Goal: Information Seeking & Learning: Learn about a topic

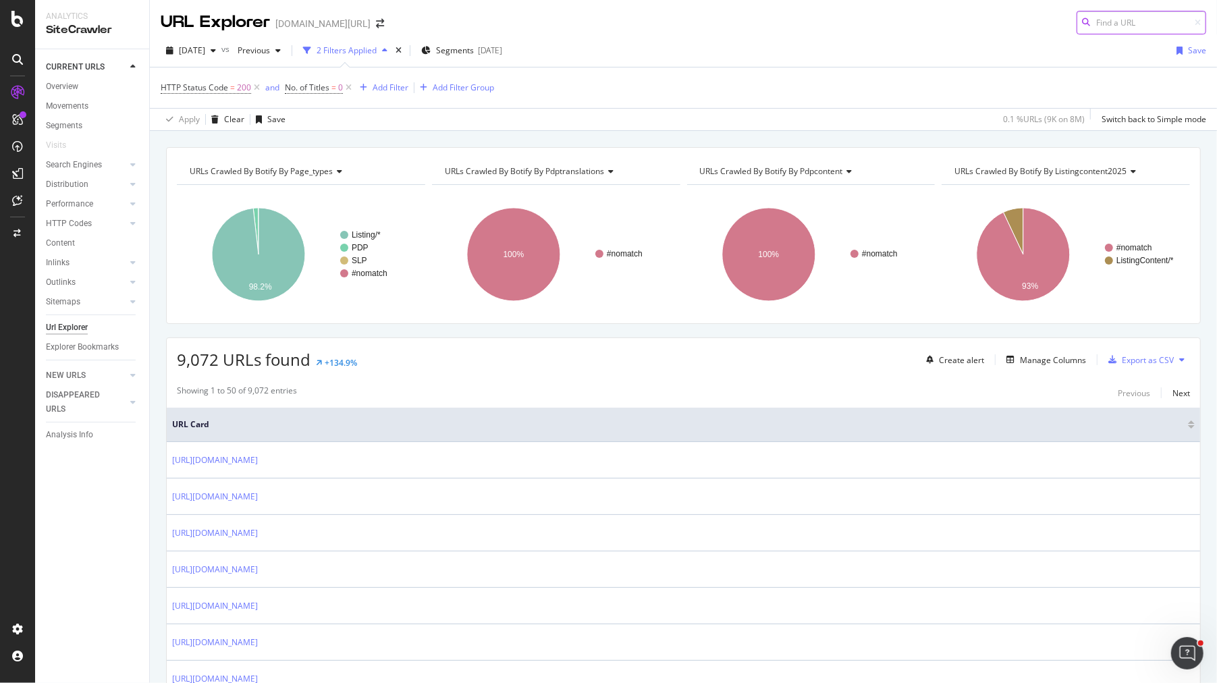
scroll to position [193, 0]
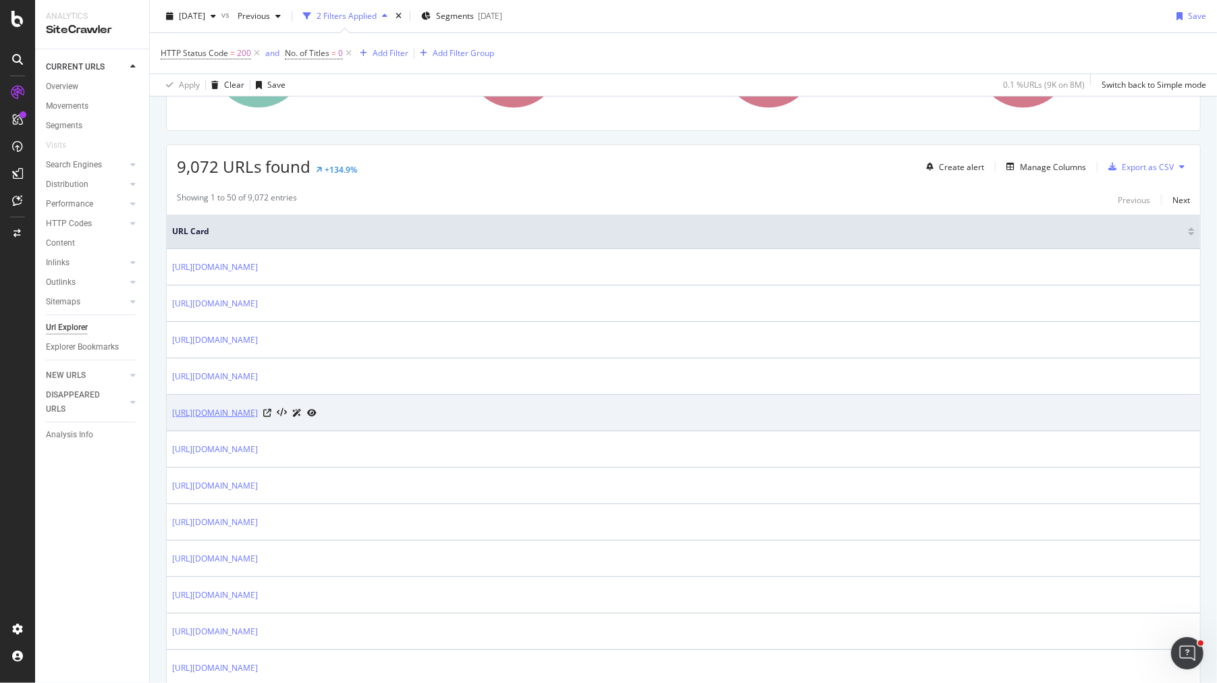
drag, startPoint x: 168, startPoint y: 406, endPoint x: 470, endPoint y: 410, distance: 302.4
click at [470, 410] on td "[URL][DOMAIN_NAME]" at bounding box center [683, 413] width 1033 height 36
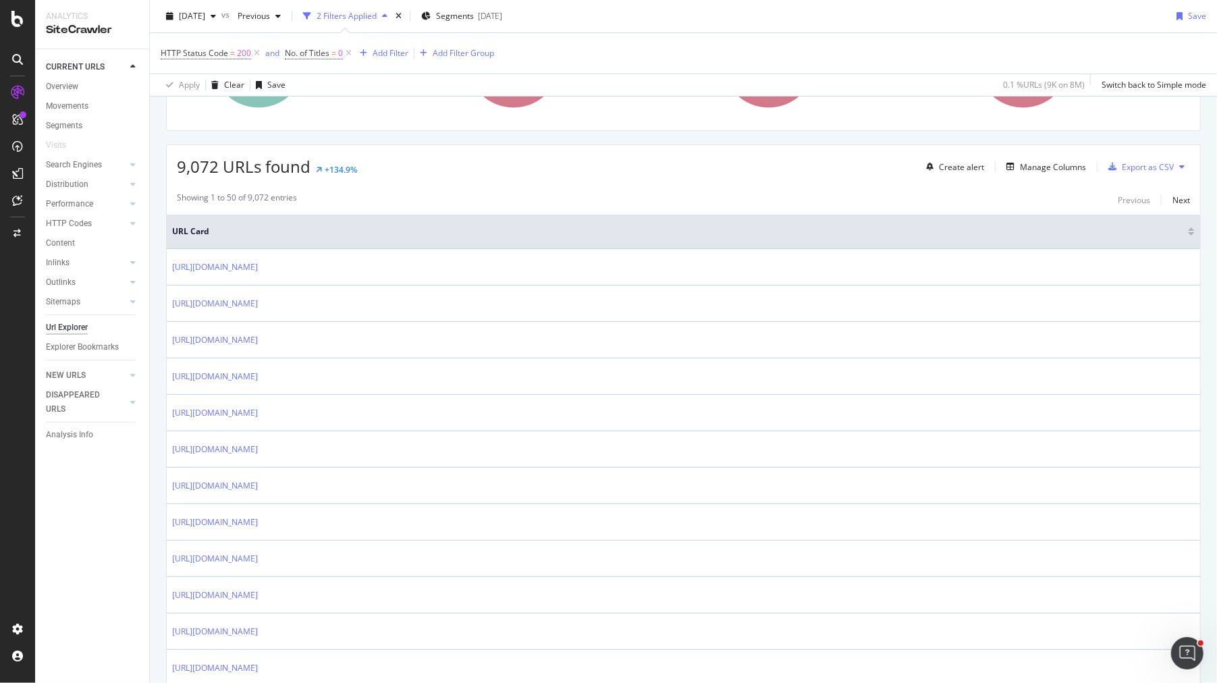
copy link "[URL][DOMAIN_NAME]"
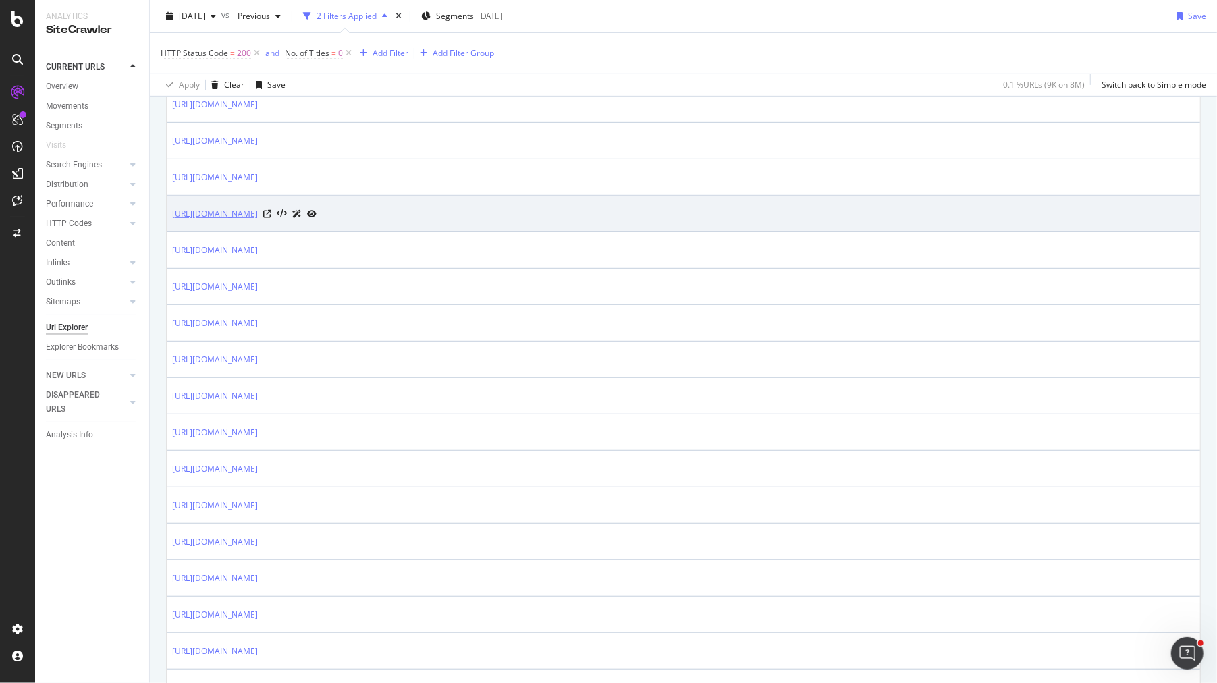
scroll to position [460, 0]
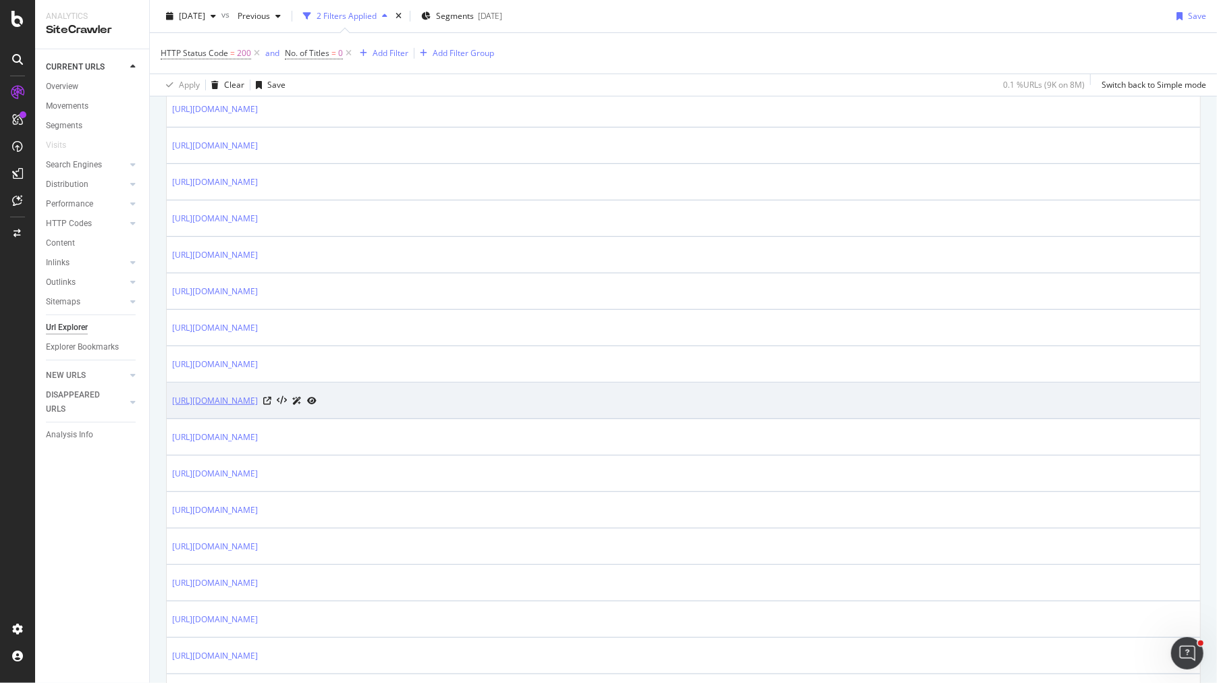
drag, startPoint x: 167, startPoint y: 394, endPoint x: 434, endPoint y: 392, distance: 267.2
click at [437, 394] on td "[URL][DOMAIN_NAME]" at bounding box center [683, 401] width 1033 height 36
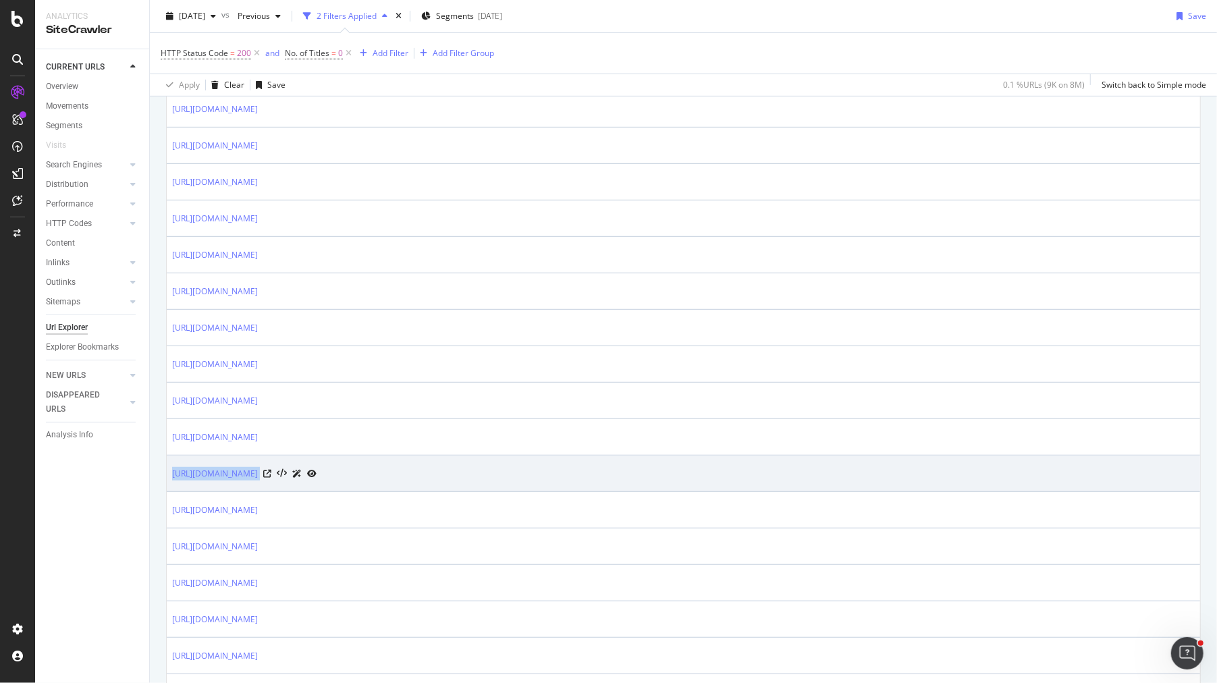
drag, startPoint x: 168, startPoint y: 464, endPoint x: 438, endPoint y: 480, distance: 270.4
click at [438, 480] on td "[URL][DOMAIN_NAME]" at bounding box center [683, 474] width 1033 height 36
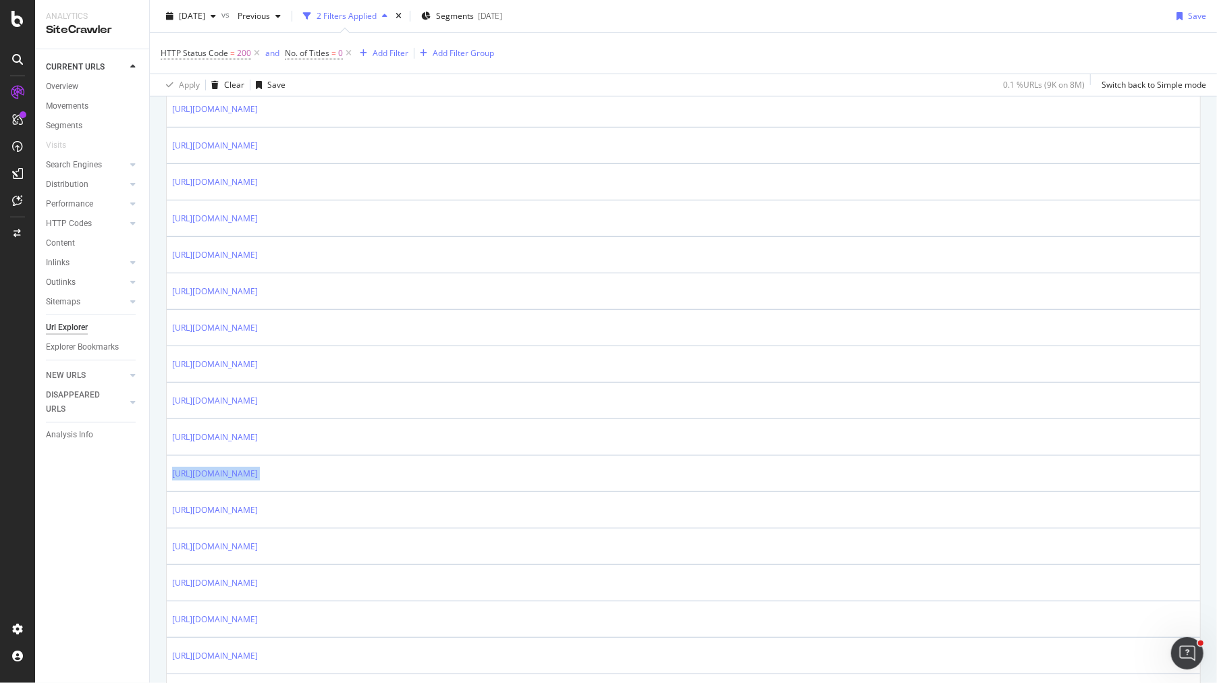
copy tbody "[URL][DOMAIN_NAME]"
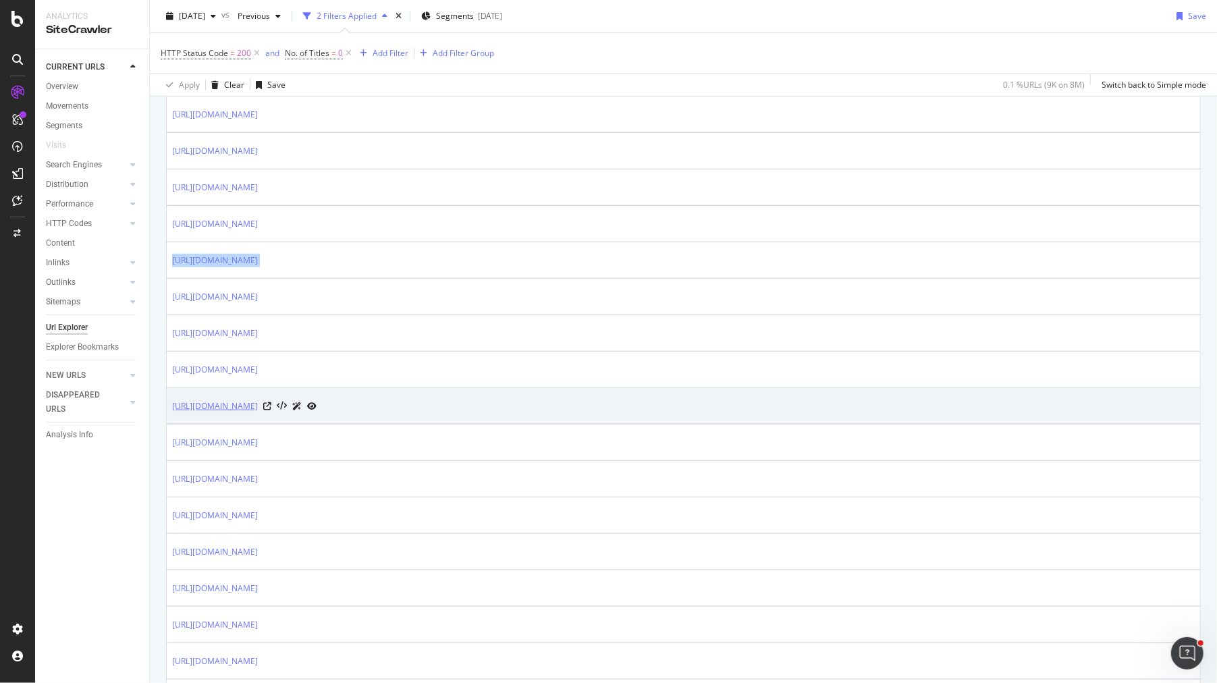
scroll to position [766, 0]
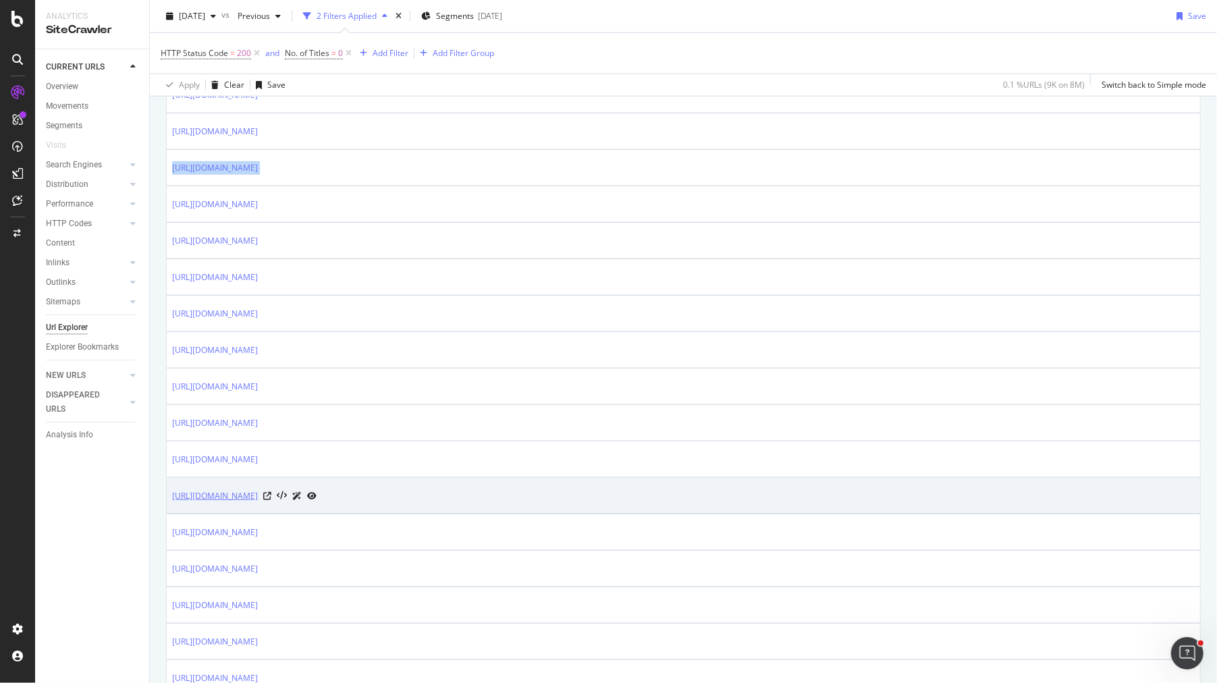
drag, startPoint x: 169, startPoint y: 485, endPoint x: 400, endPoint y: 483, distance: 230.1
click at [400, 483] on td "[URL][DOMAIN_NAME]" at bounding box center [683, 496] width 1033 height 36
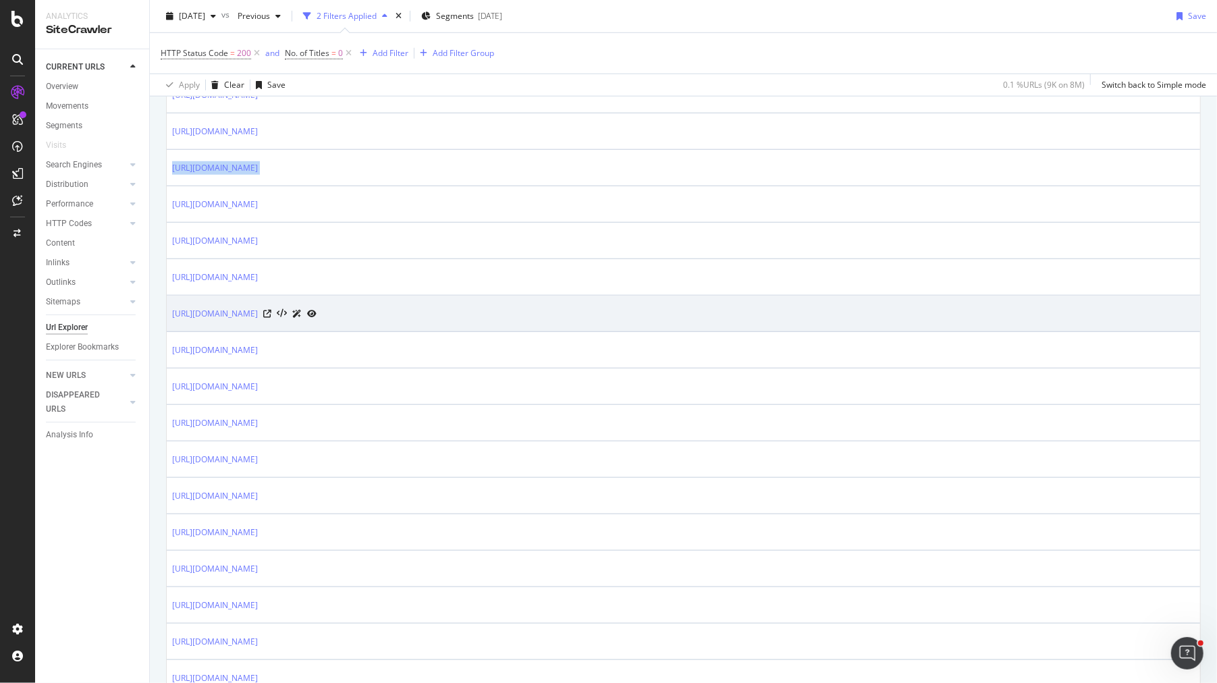
copy link "[URL][DOMAIN_NAME]"
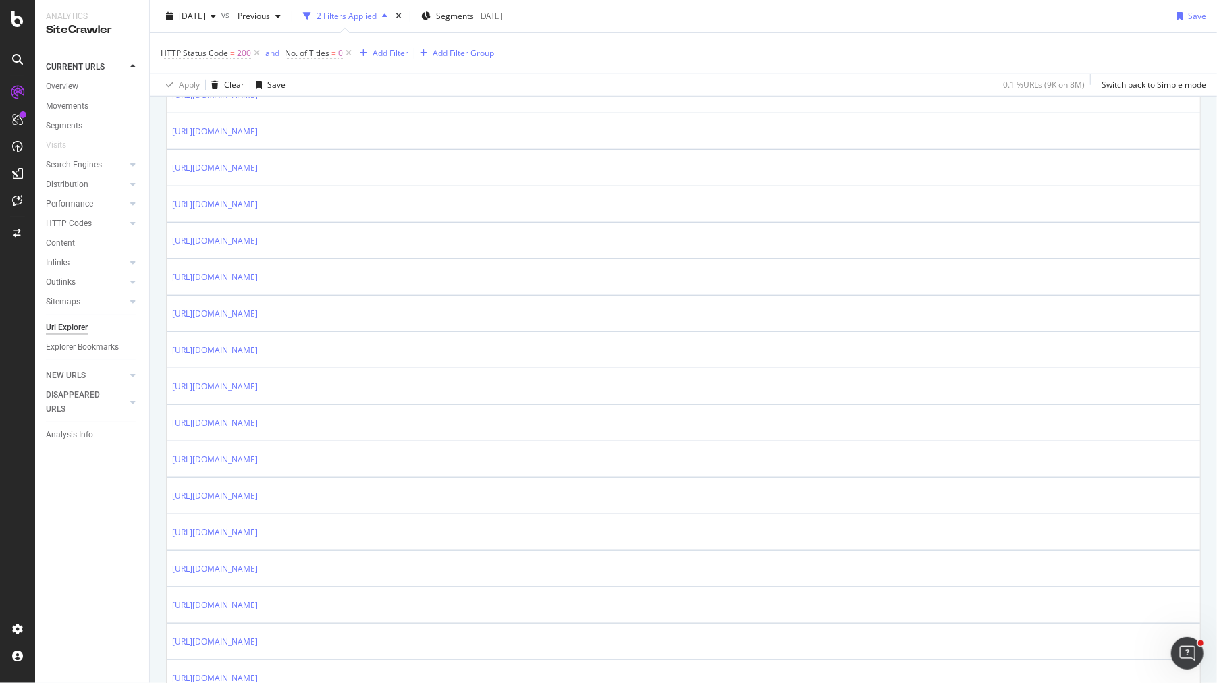
click at [163, 310] on div "URLs Crawled By Botify By page_types Chart (by Value) Table Expand Export as CS…" at bounding box center [683, 478] width 1067 height 2195
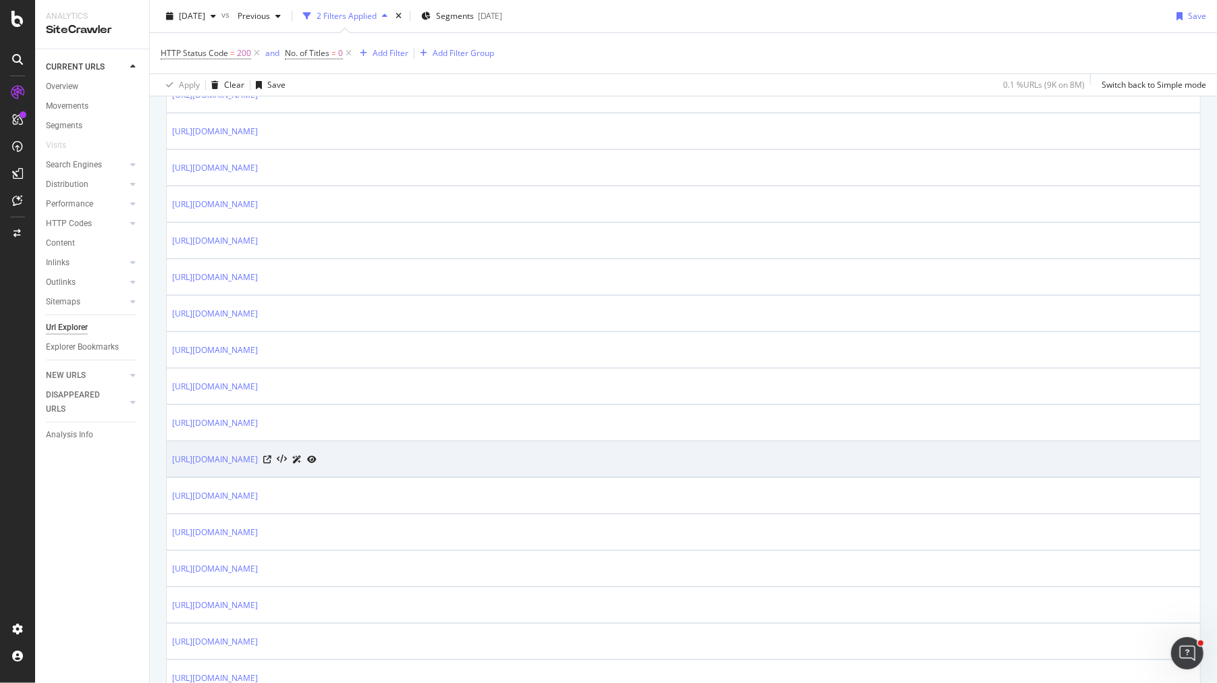
drag, startPoint x: 168, startPoint y: 449, endPoint x: 423, endPoint y: 444, distance: 255.2
click at [423, 444] on td "[URL][DOMAIN_NAME]" at bounding box center [683, 459] width 1033 height 36
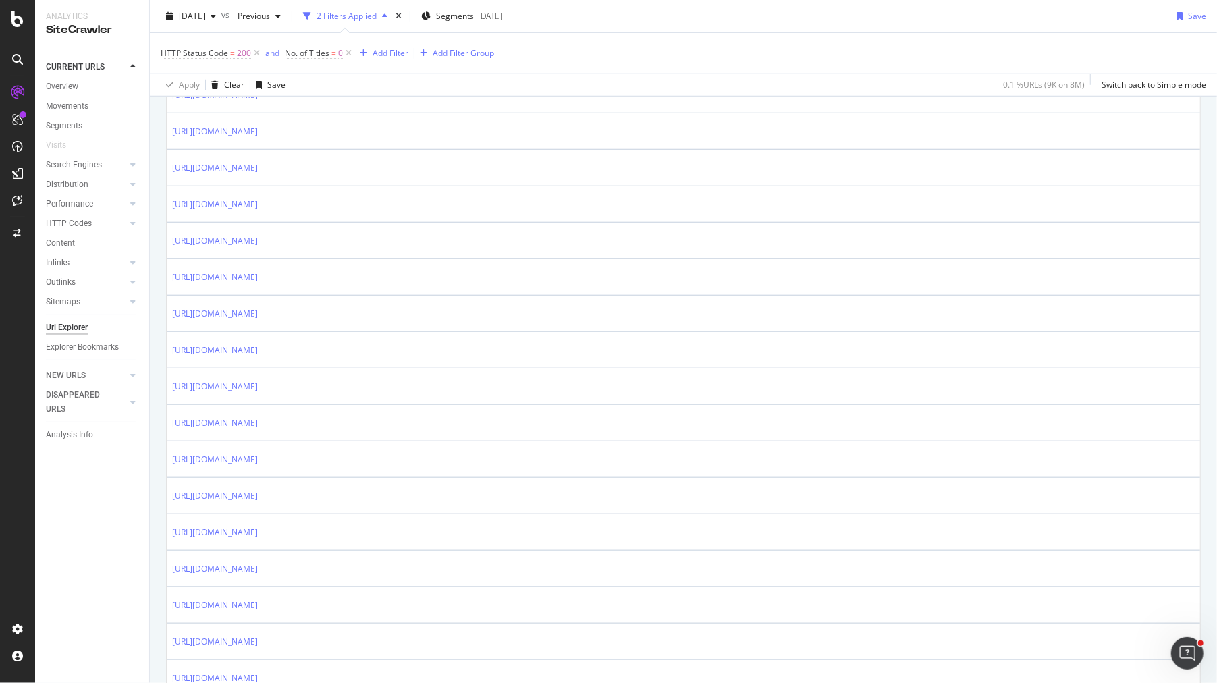
copy tbody "[URL][DOMAIN_NAME]"
